Goal: Check status: Check status

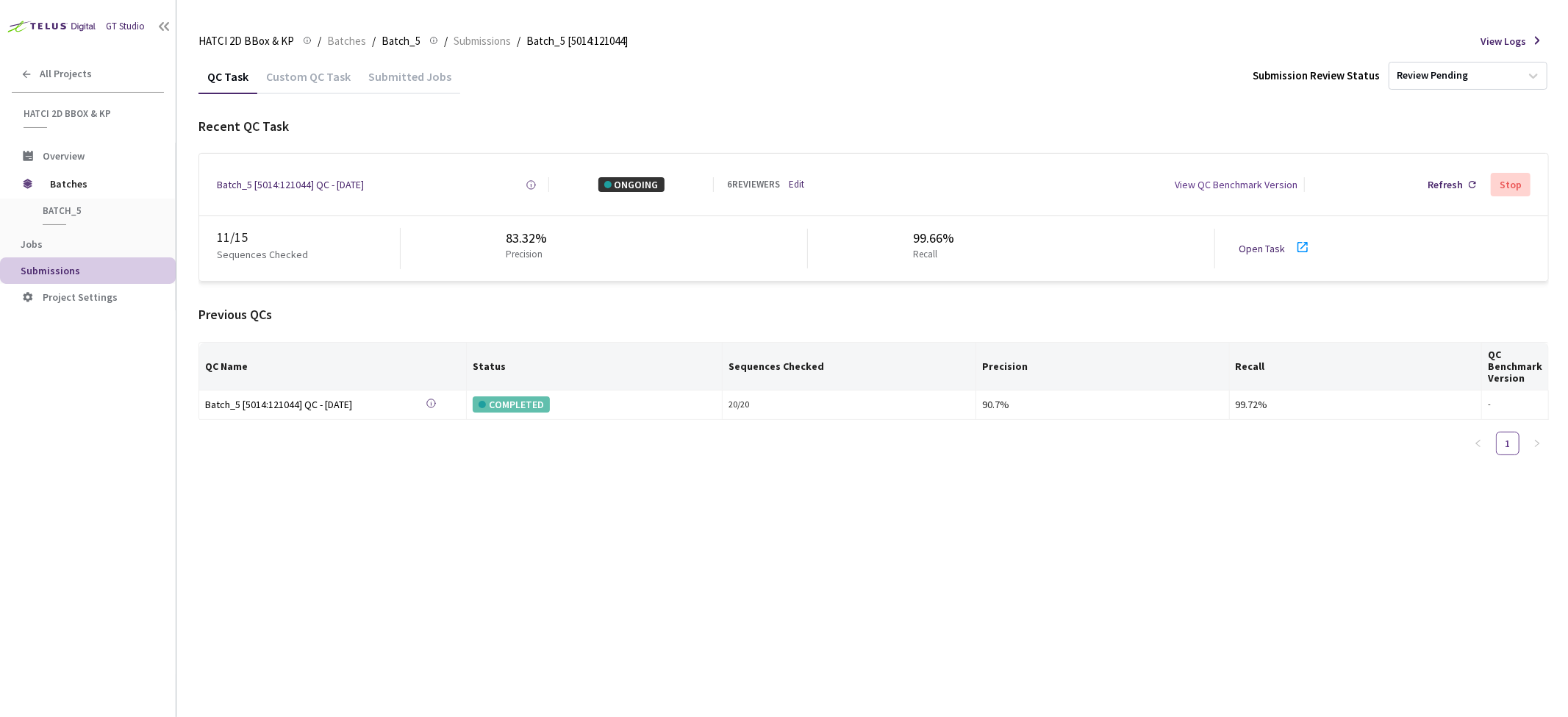
click at [281, 517] on div "QC Task Custom QC Task Submitted Jobs Submission Review Status Review Pending R…" at bounding box center [873, 388] width 1350 height 658
click at [1449, 178] on div "Refresh" at bounding box center [1445, 184] width 36 height 15
click at [1284, 245] on div "Open Task" at bounding box center [1266, 248] width 55 height 15
click at [338, 179] on div "Batch_5 [5014:121044] QC - [DATE]" at bounding box center [291, 184] width 147 height 15
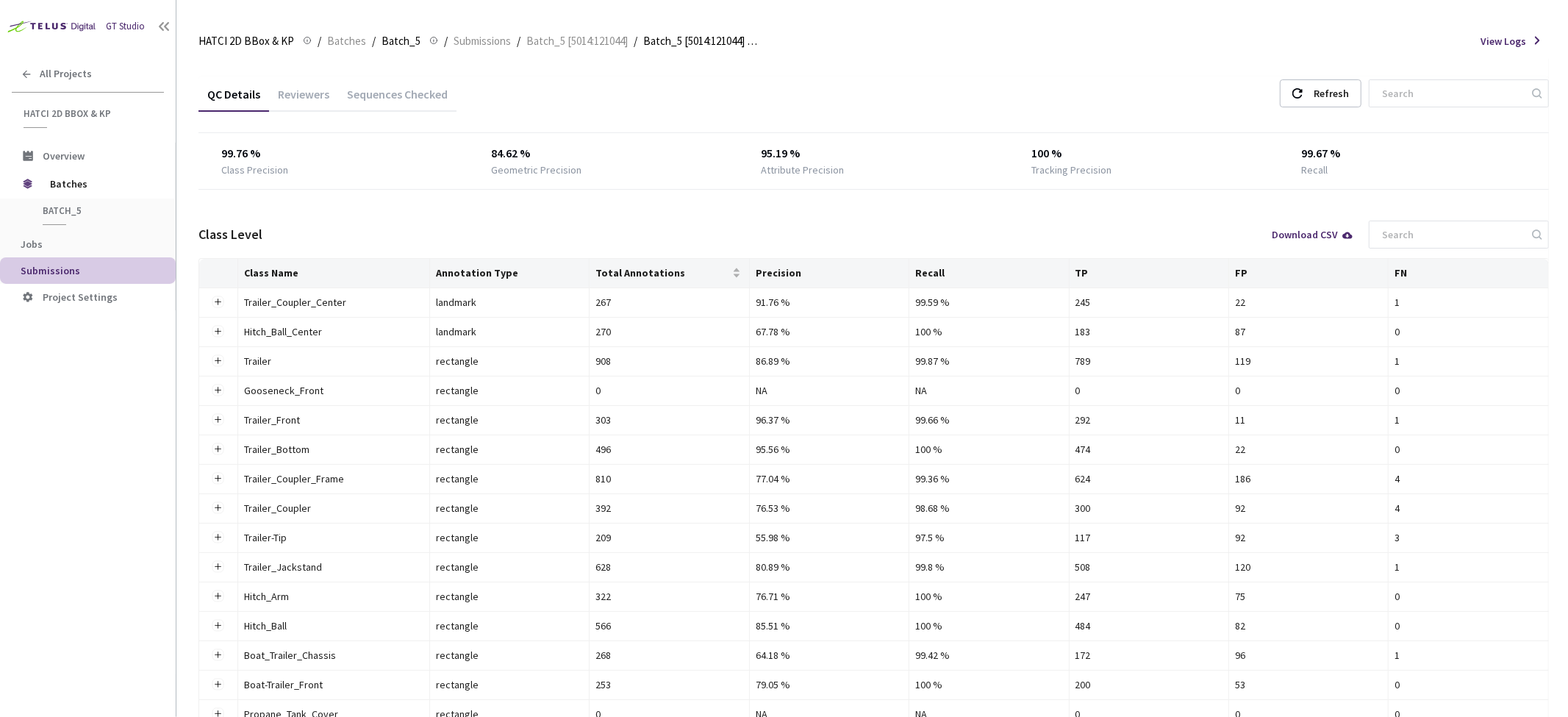
click at [377, 87] on div "Sequences Checked" at bounding box center [397, 99] width 119 height 25
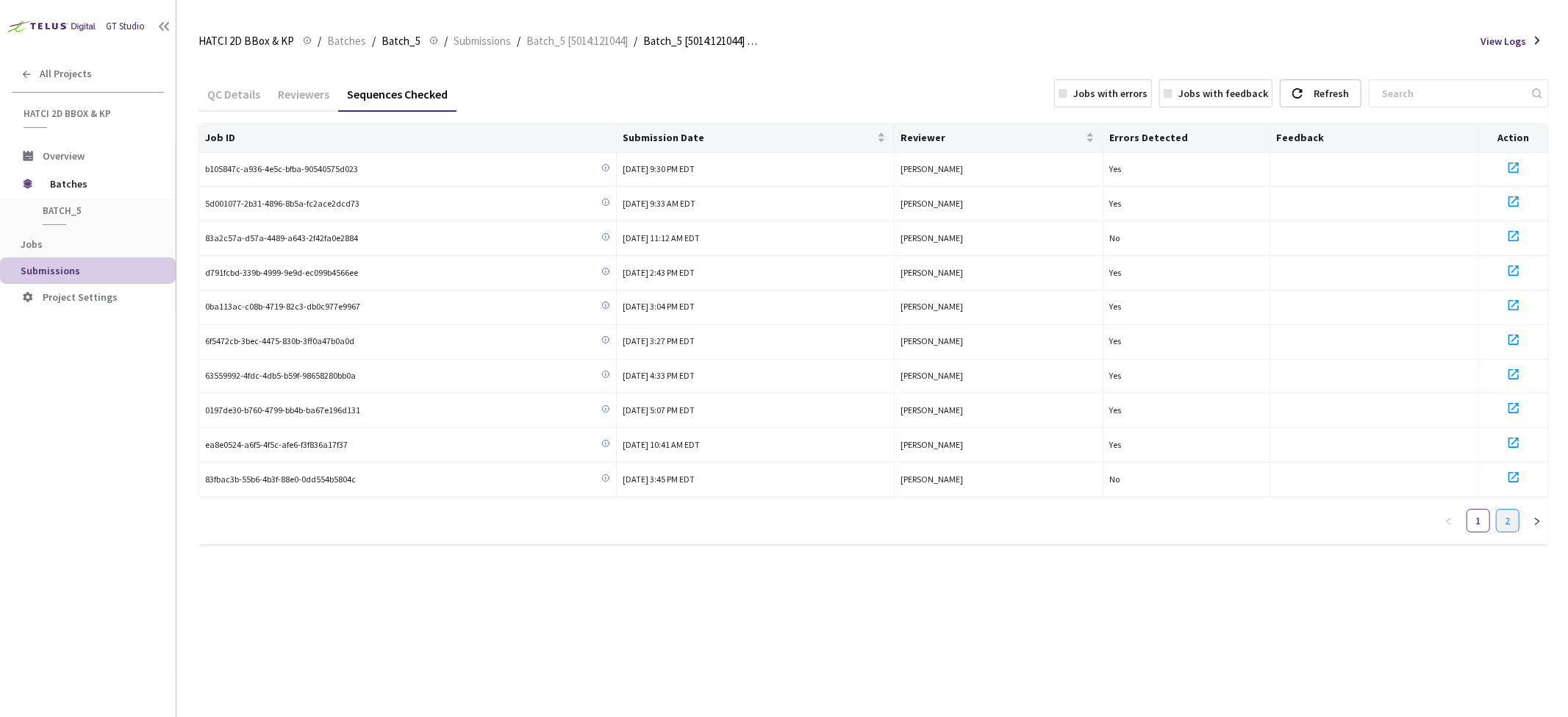
click at [1508, 522] on link "2" at bounding box center [1508, 521] width 22 height 22
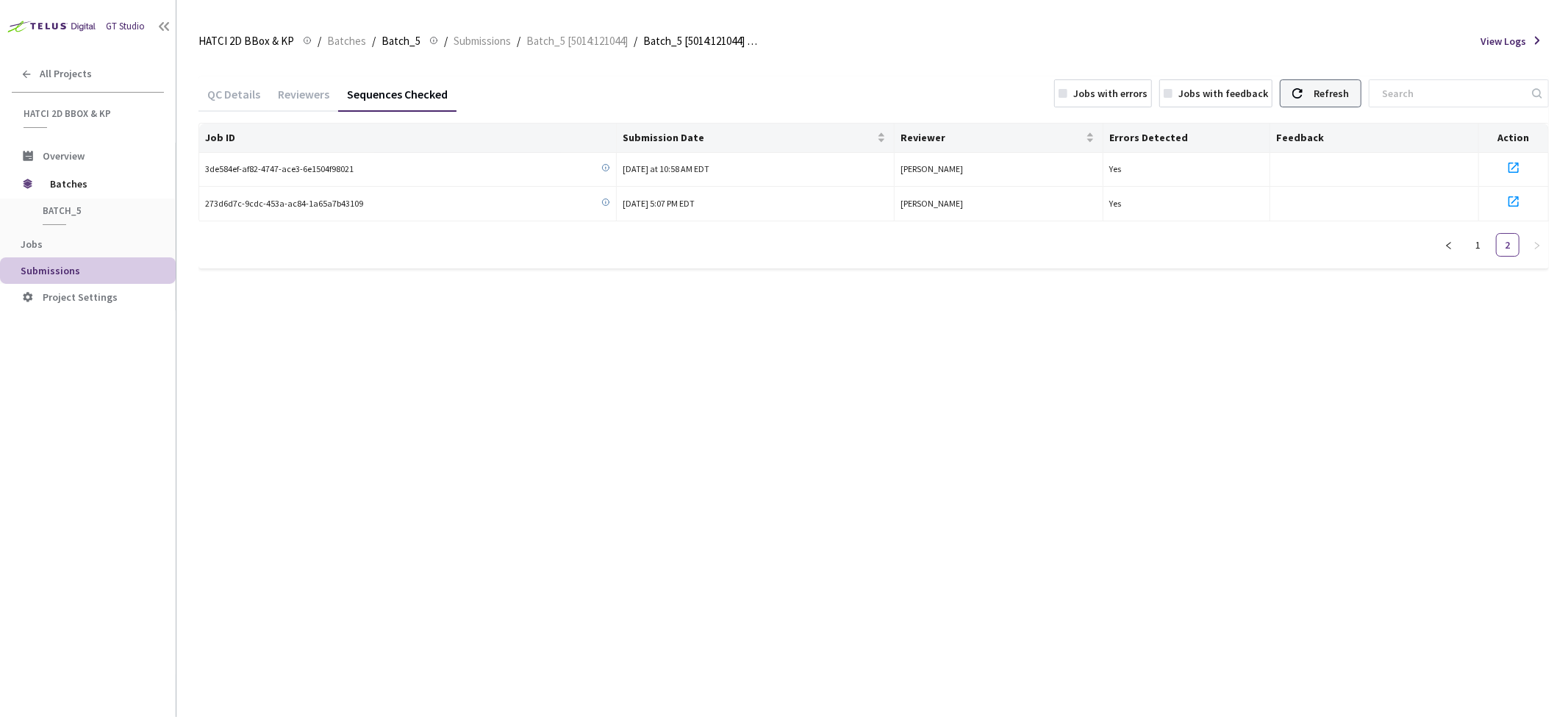
click at [1362, 89] on div "Refresh" at bounding box center [1320, 93] width 81 height 28
click at [1303, 95] on icon at bounding box center [1297, 93] width 10 height 10
click at [1475, 248] on link "1" at bounding box center [1478, 244] width 22 height 22
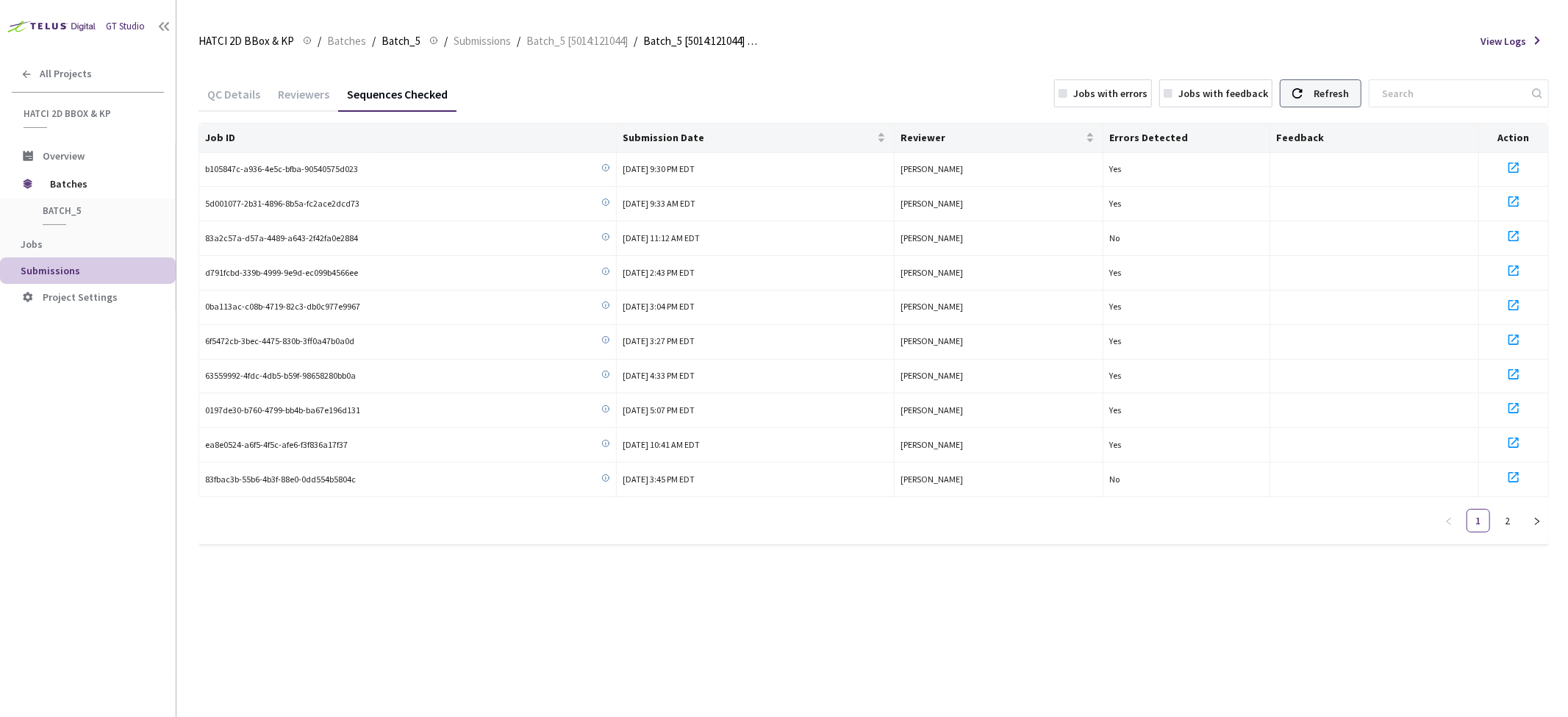
click at [1320, 95] on div "Refresh" at bounding box center [1320, 93] width 81 height 28
click at [226, 85] on div "QC Details" at bounding box center [233, 92] width 71 height 32
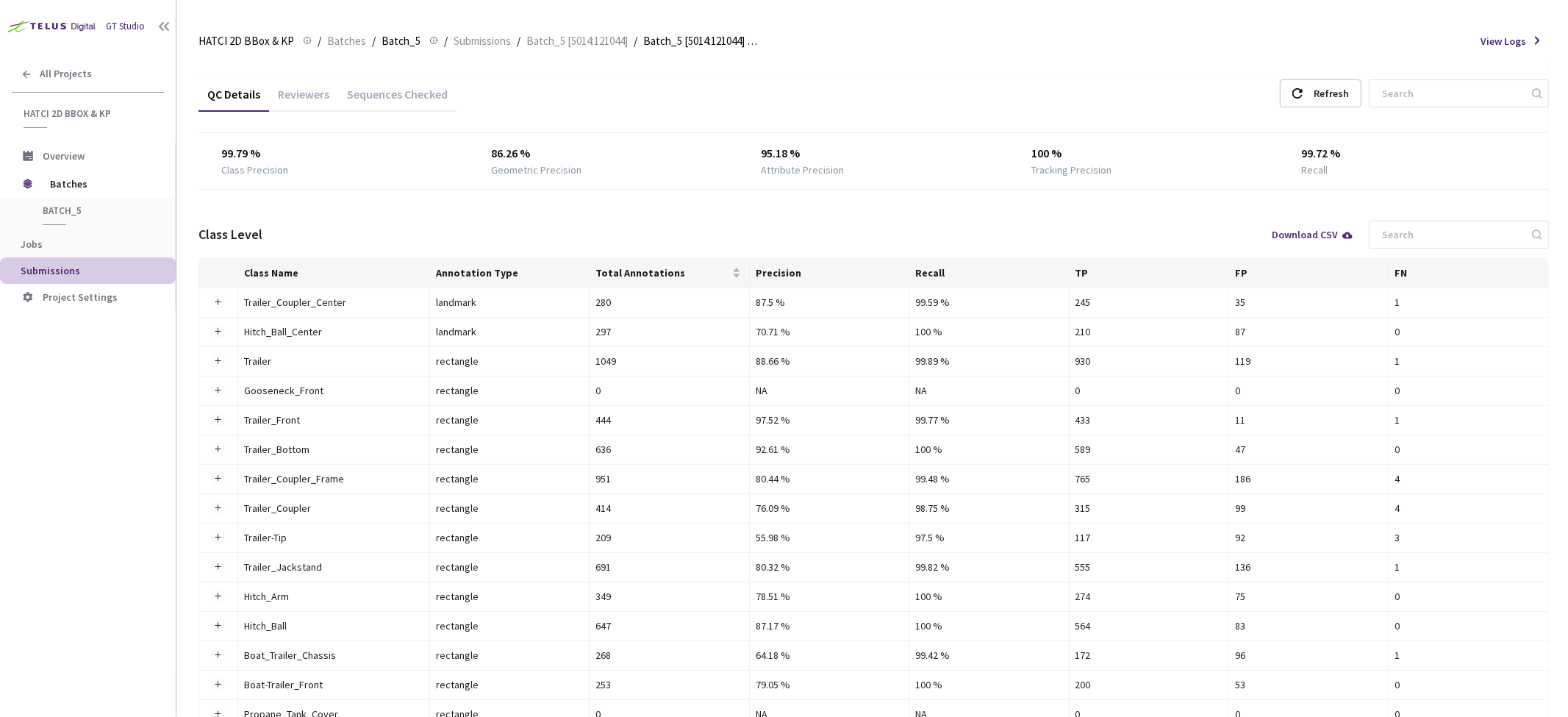
click at [312, 96] on div "Reviewers" at bounding box center [303, 99] width 69 height 25
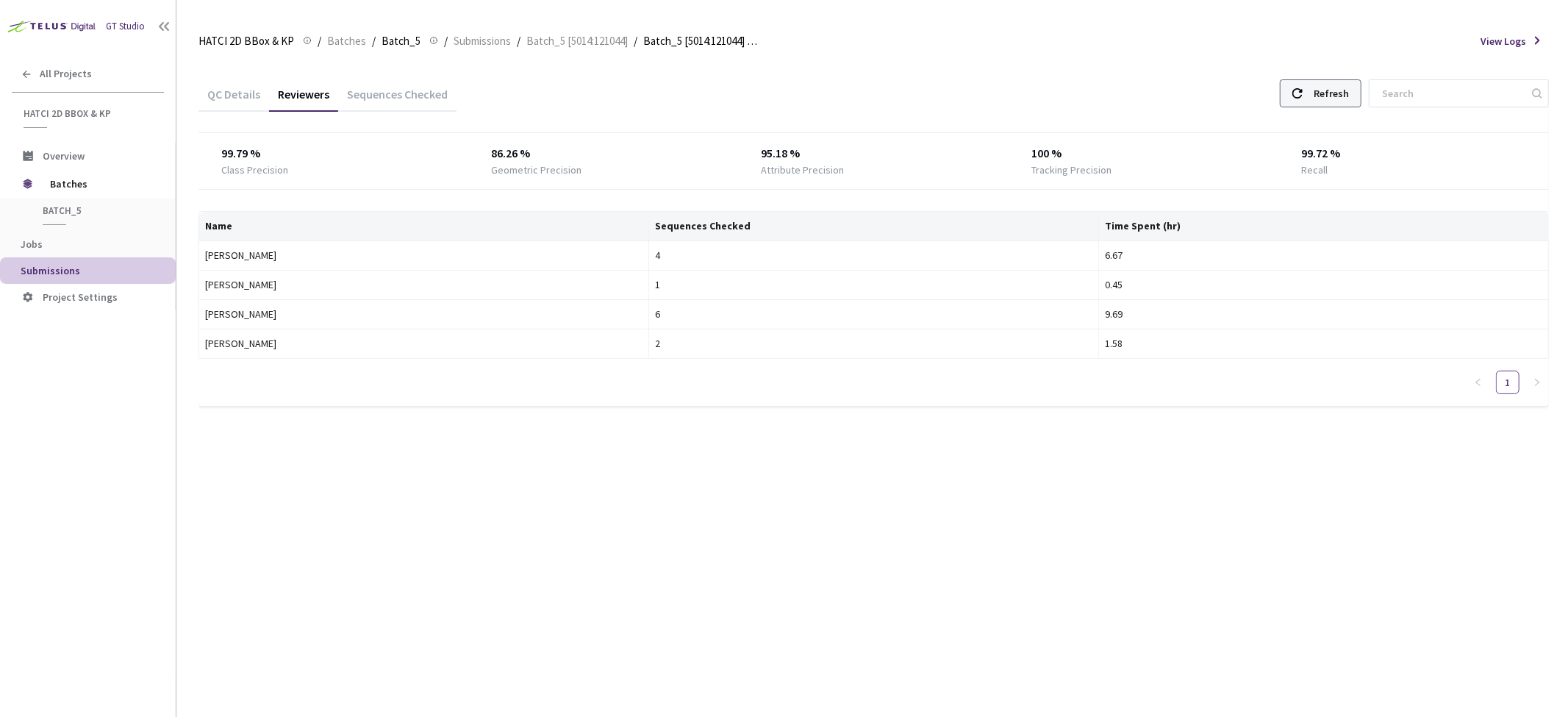
click at [1339, 90] on div "Refresh" at bounding box center [1331, 93] width 36 height 26
click at [402, 96] on div "Sequences Checked" at bounding box center [397, 99] width 119 height 25
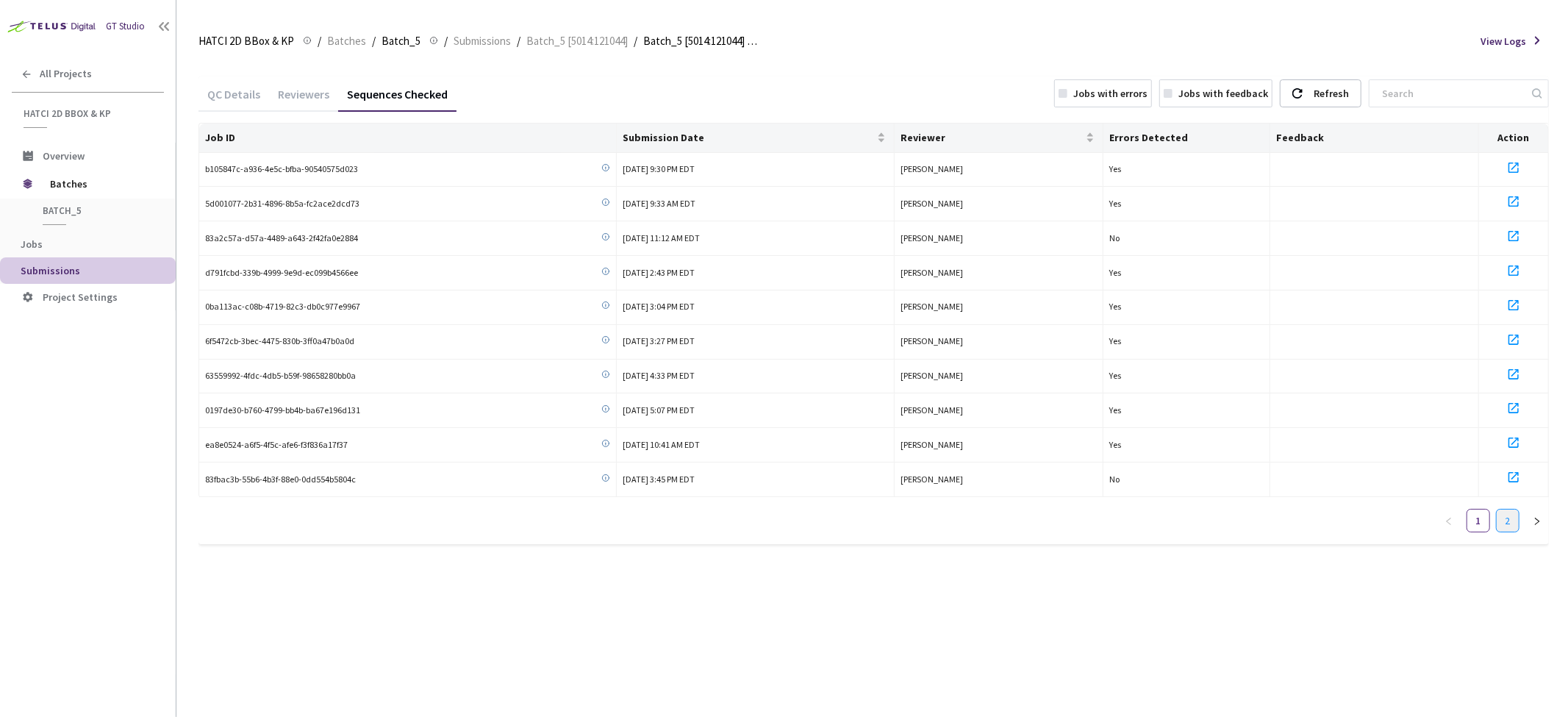
click at [1509, 516] on link "2" at bounding box center [1508, 521] width 22 height 22
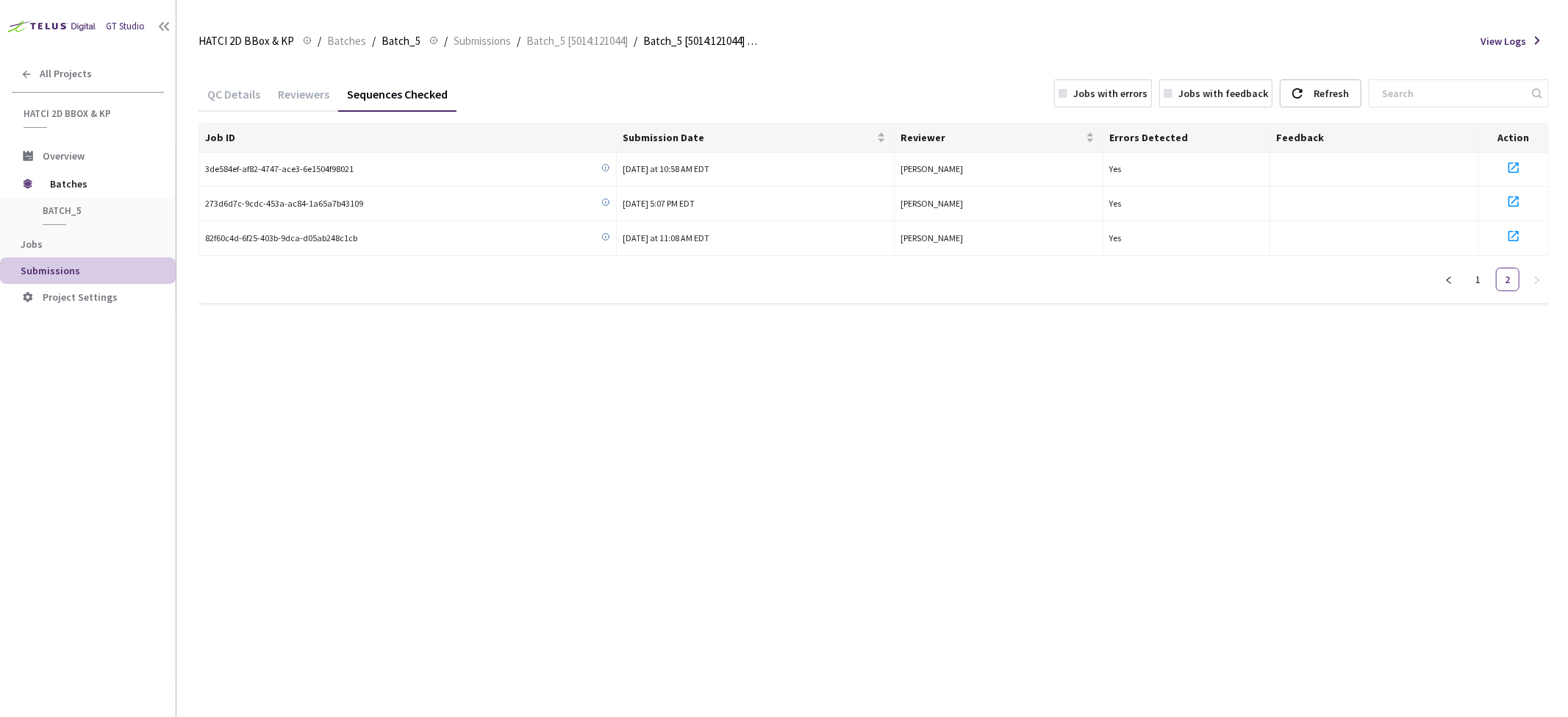
click at [295, 93] on div "Reviewers" at bounding box center [303, 99] width 69 height 25
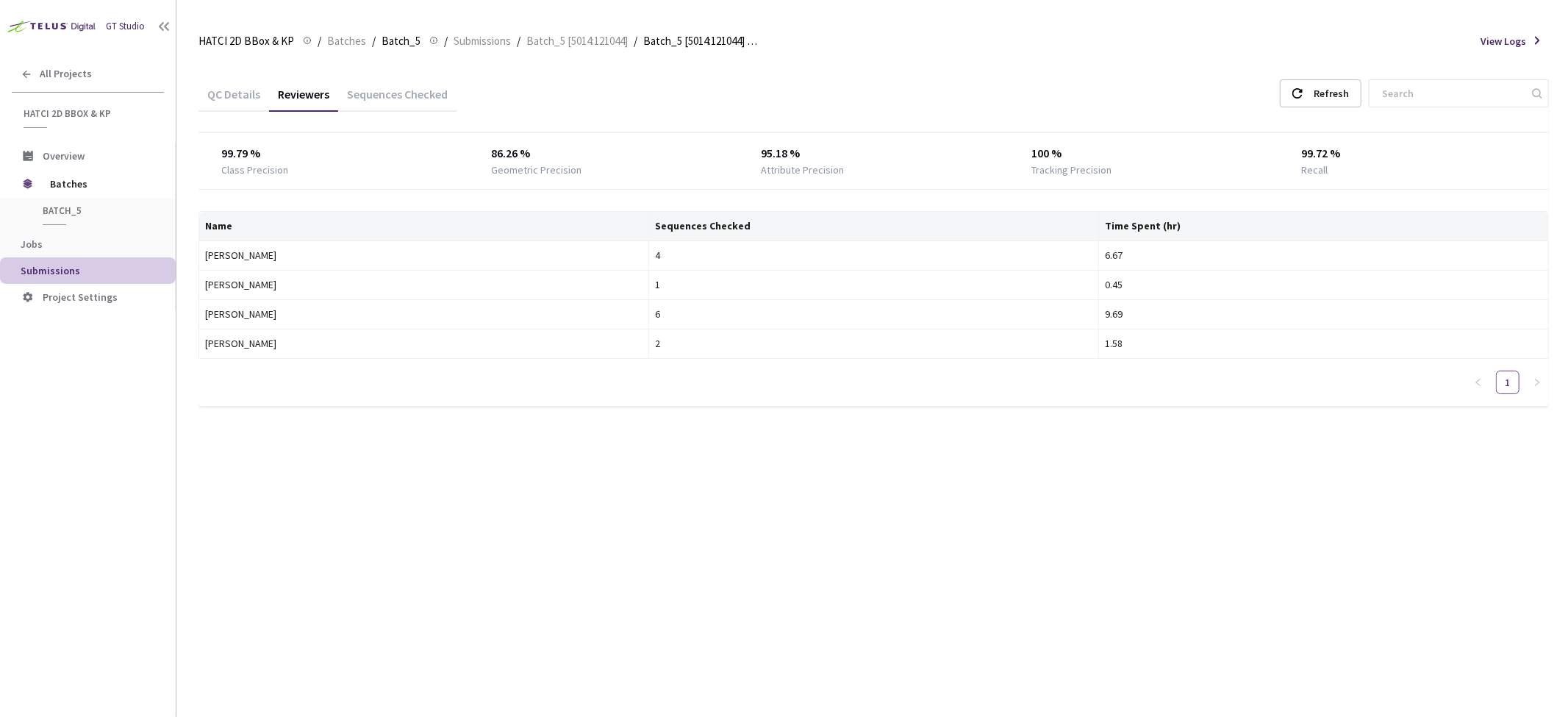
click at [237, 94] on div "QC Details" at bounding box center [233, 99] width 71 height 25
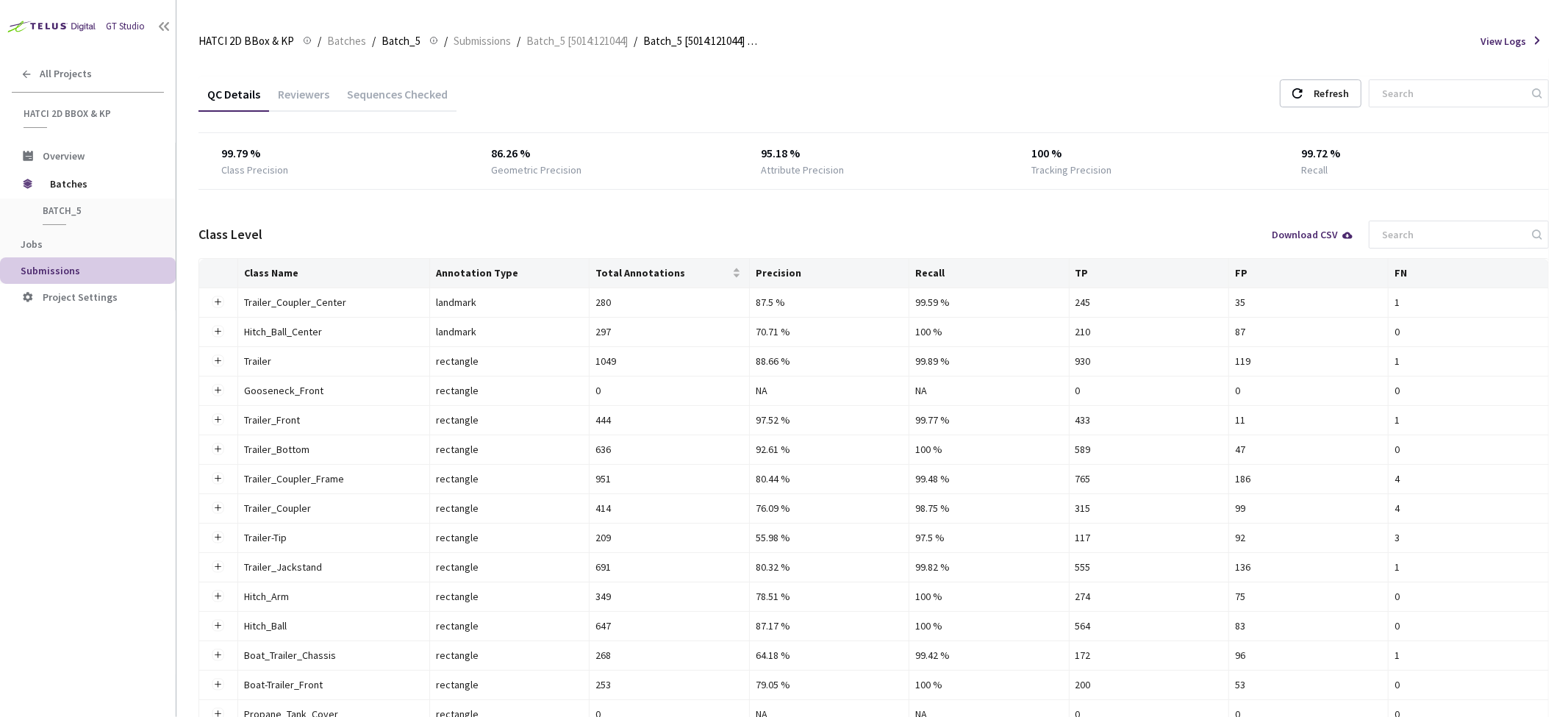
click at [313, 85] on div "Reviewers" at bounding box center [303, 92] width 69 height 32
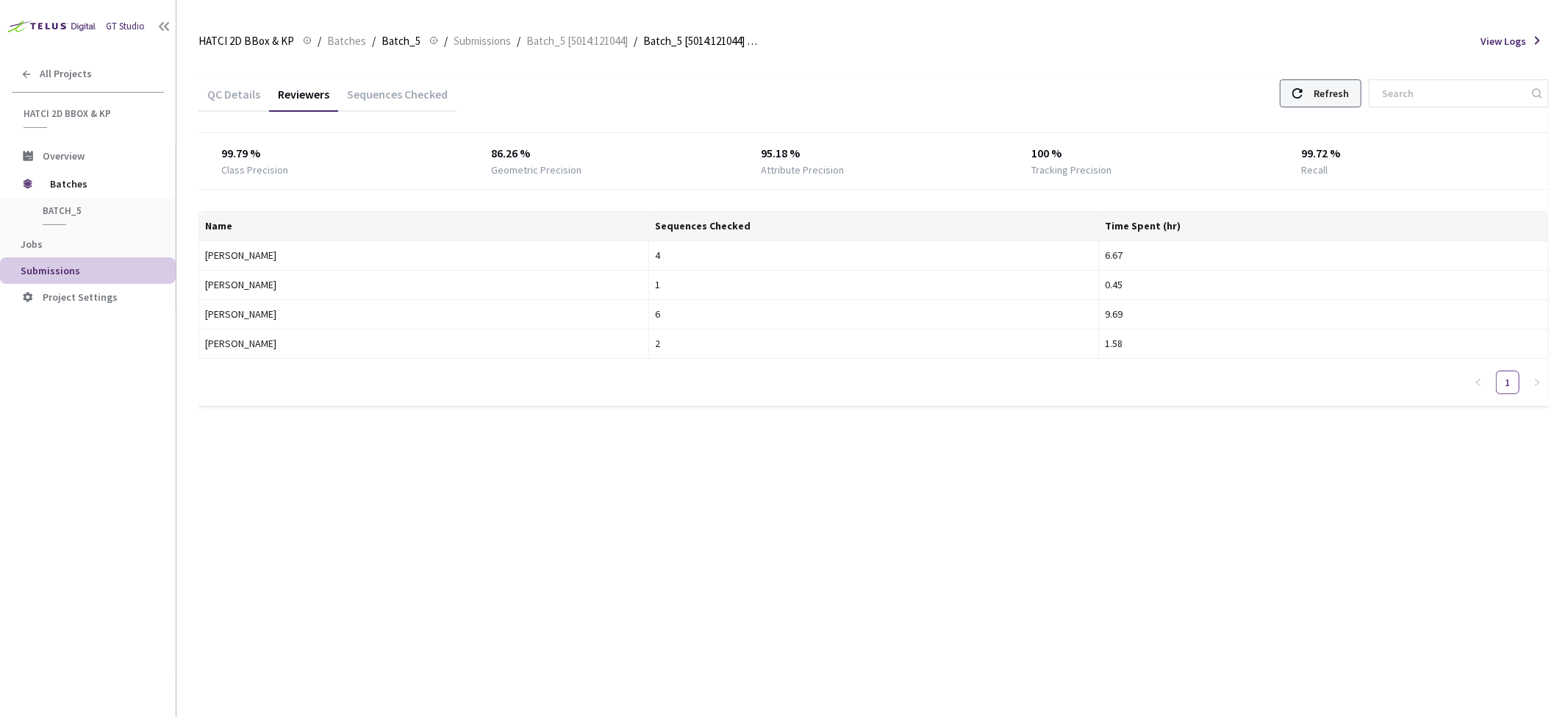
click at [1349, 101] on div "Refresh" at bounding box center [1331, 93] width 36 height 26
click at [1050, 417] on div "QC Details Reviewers Sequences Checked Refresh 99.82 % Class Precision 85.71 % …" at bounding box center [873, 250] width 1350 height 383
click at [245, 94] on div "QC Details" at bounding box center [233, 99] width 71 height 25
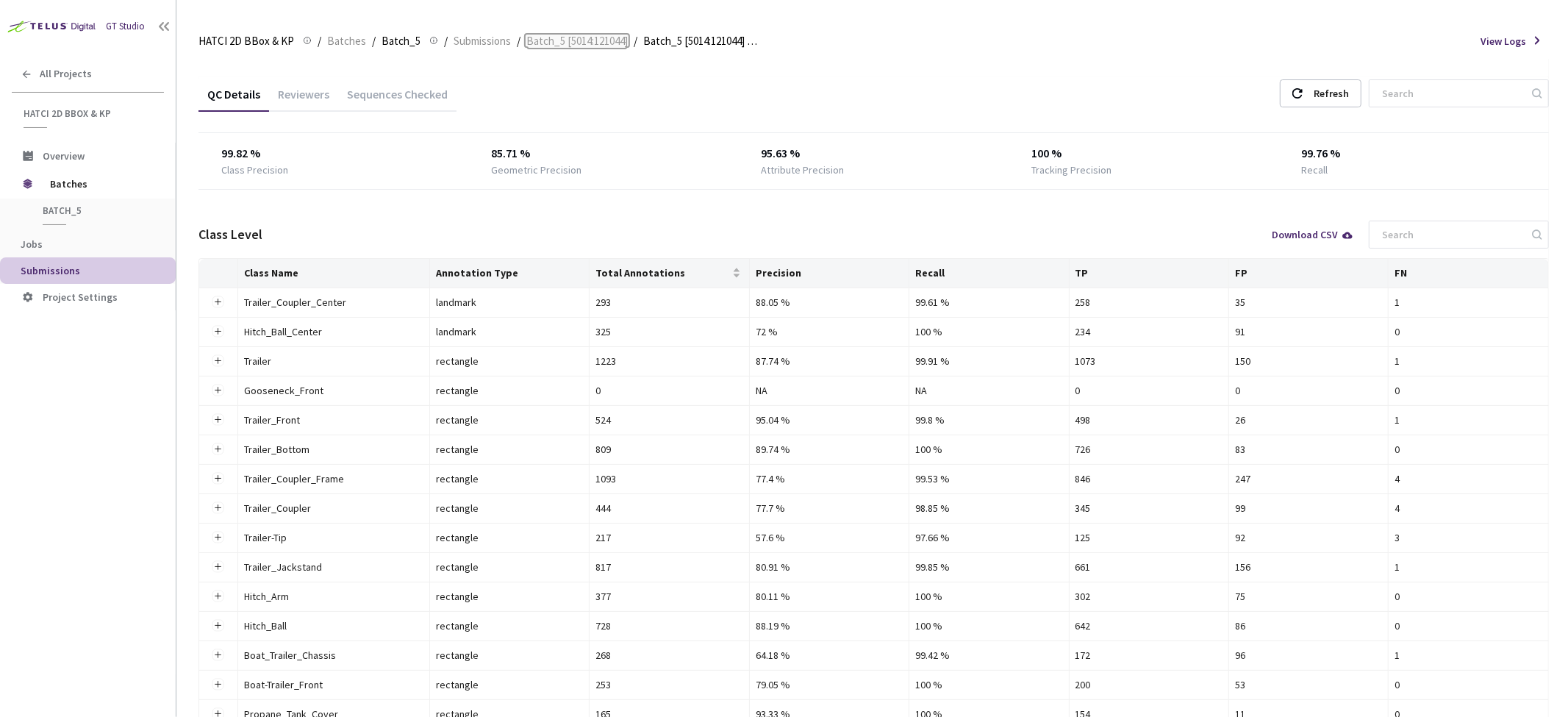
click at [596, 47] on span "Batch_5 [5014:121044]" at bounding box center [577, 41] width 102 height 18
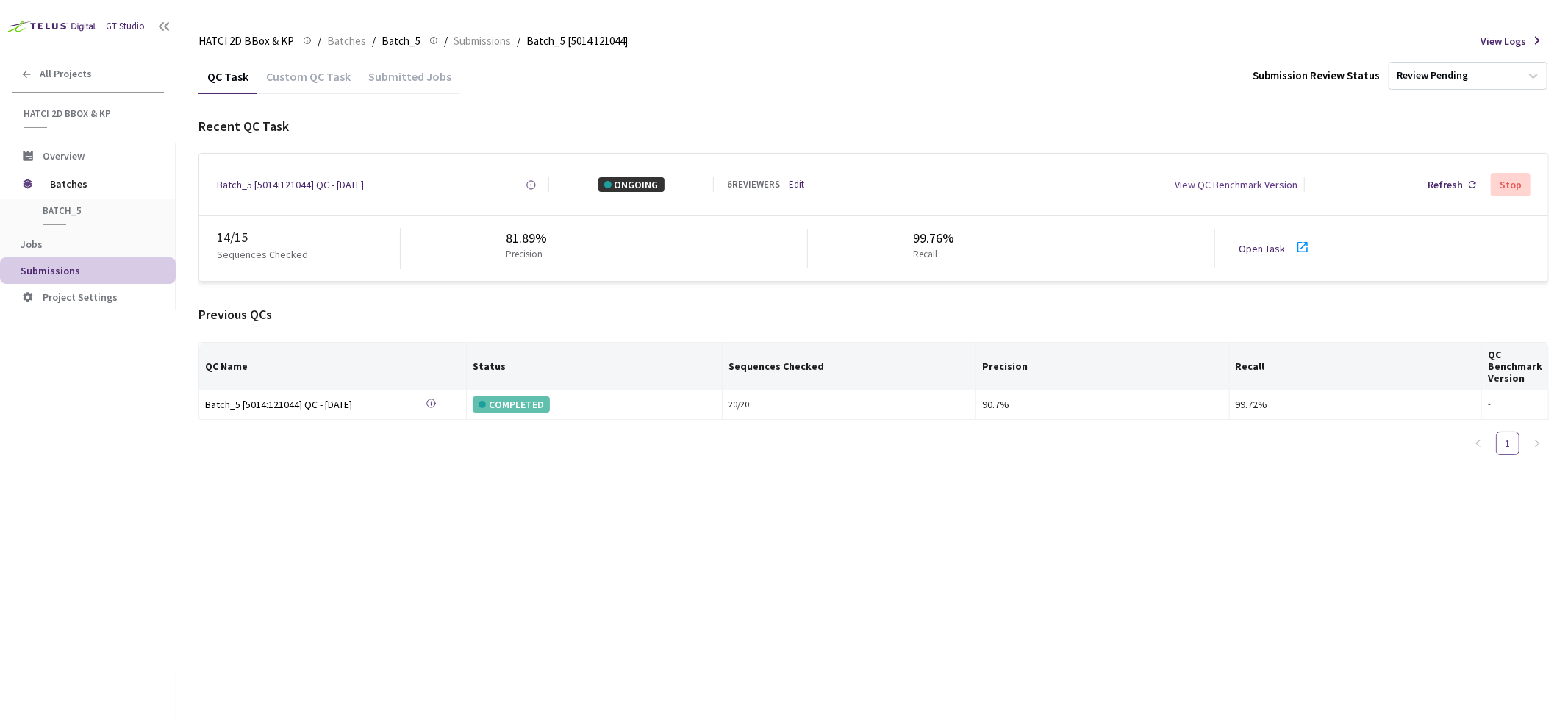
click at [1253, 247] on link "Open Task" at bounding box center [1262, 248] width 47 height 13
click at [1447, 184] on div "Refresh" at bounding box center [1445, 184] width 36 height 15
